Goal: Information Seeking & Learning: Learn about a topic

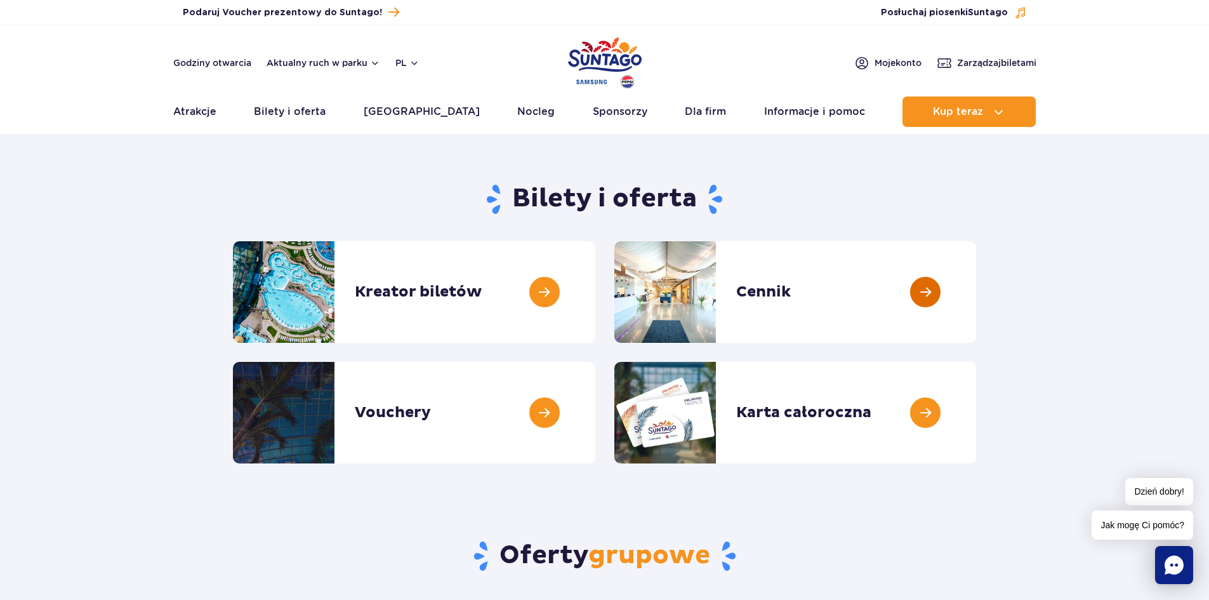
click at [976, 314] on link at bounding box center [976, 292] width 0 height 102
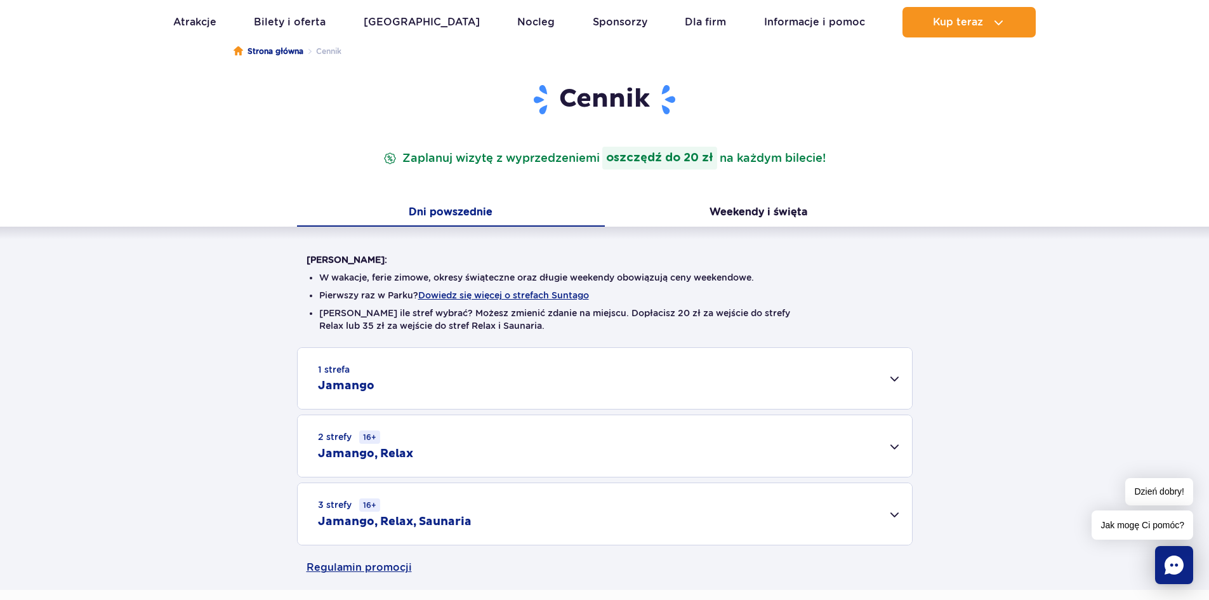
scroll to position [190, 0]
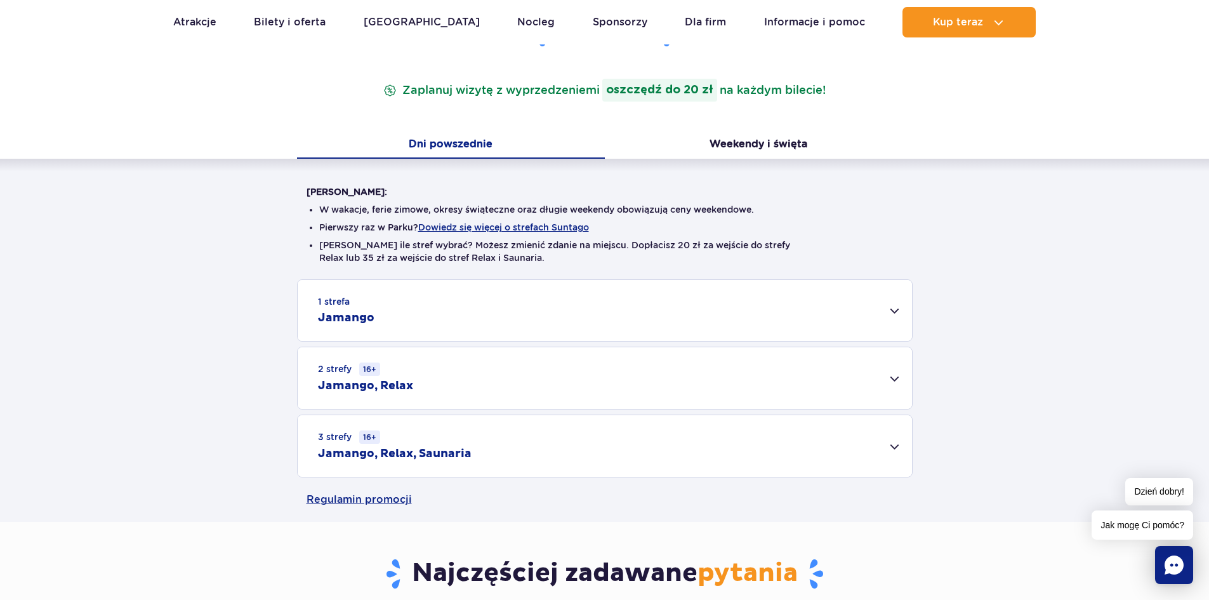
click at [894, 446] on div "3 strefy 16+ Jamango, Relax, Saunaria" at bounding box center [605, 446] width 615 height 62
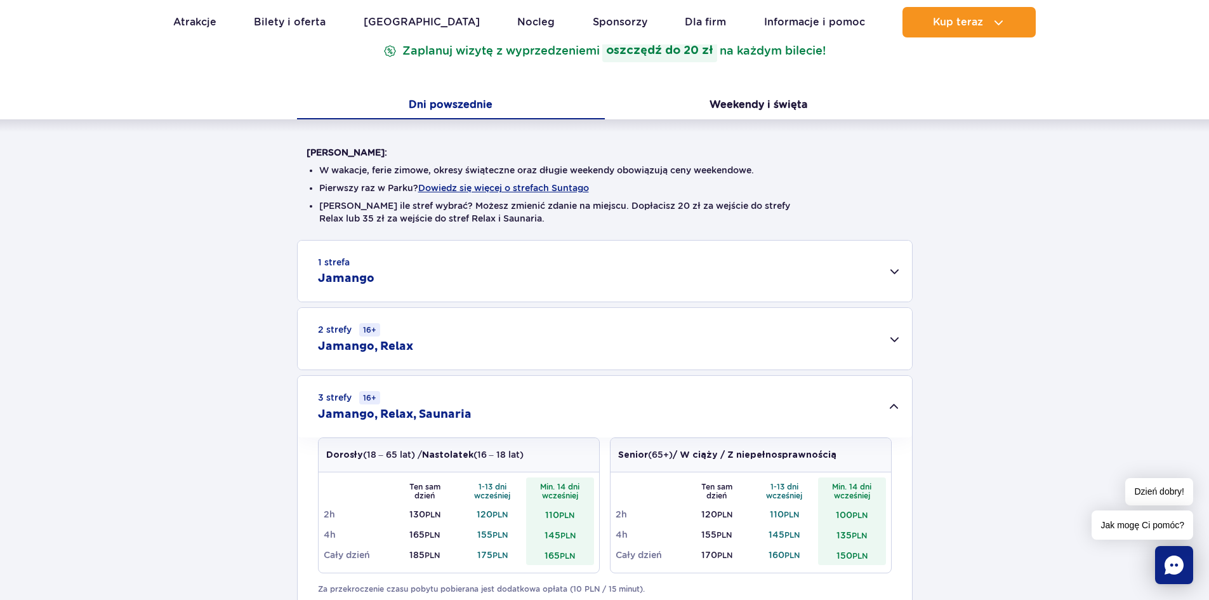
scroll to position [317, 0]
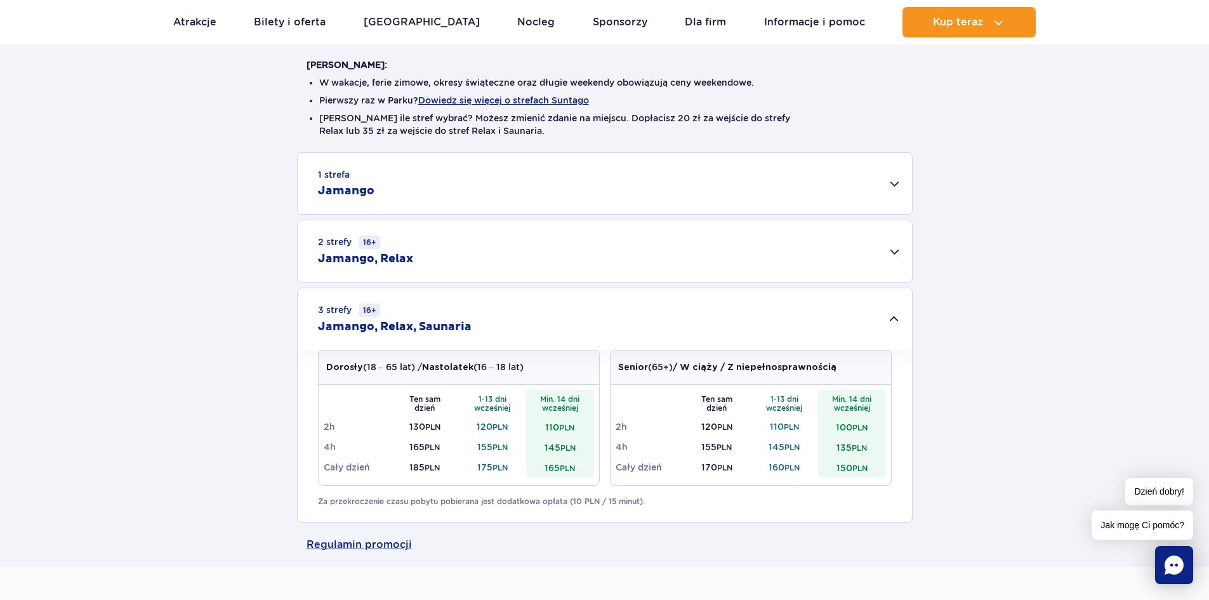
click at [896, 252] on div "2 strefy 16+ Jamango, Relax" at bounding box center [605, 251] width 615 height 62
